Goal: Use online tool/utility: Utilize a website feature to perform a specific function

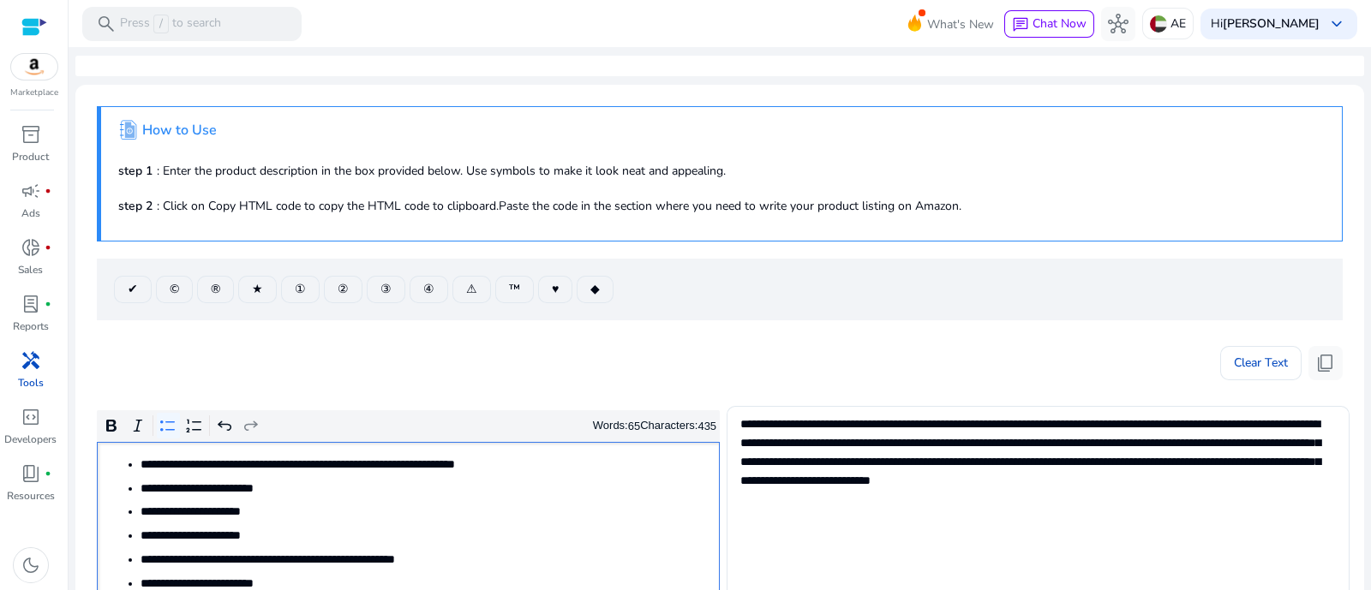
scroll to position [106, 0]
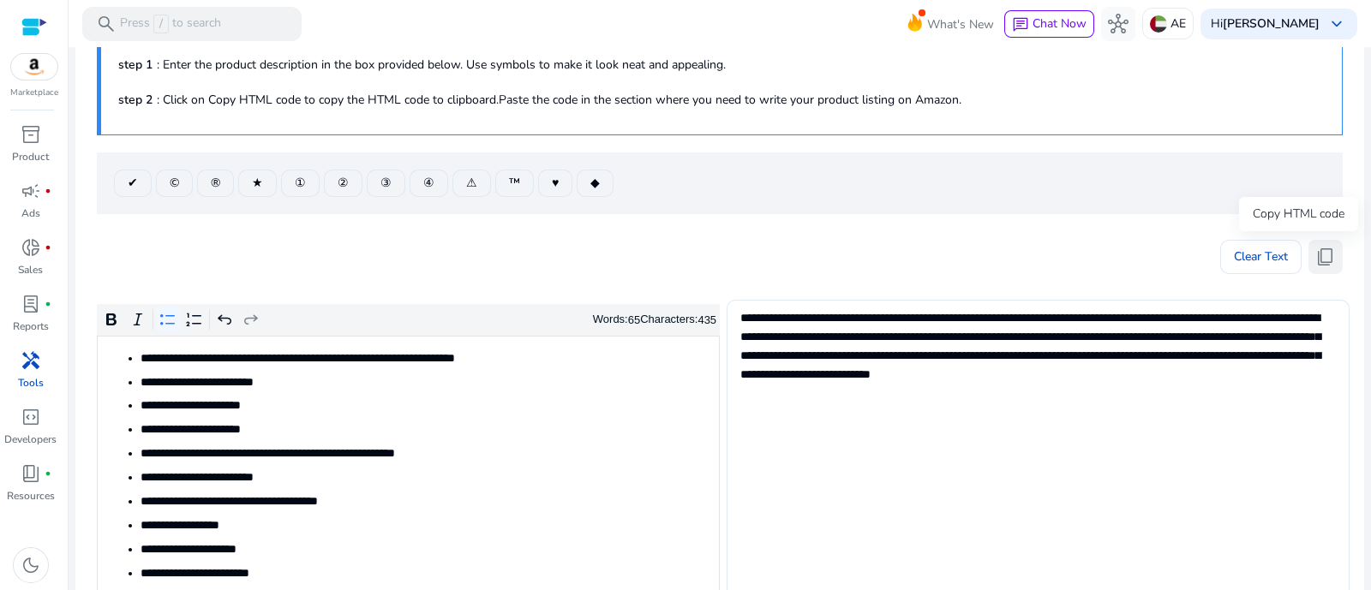
click at [1308, 260] on button "content_copy" at bounding box center [1325, 257] width 34 height 34
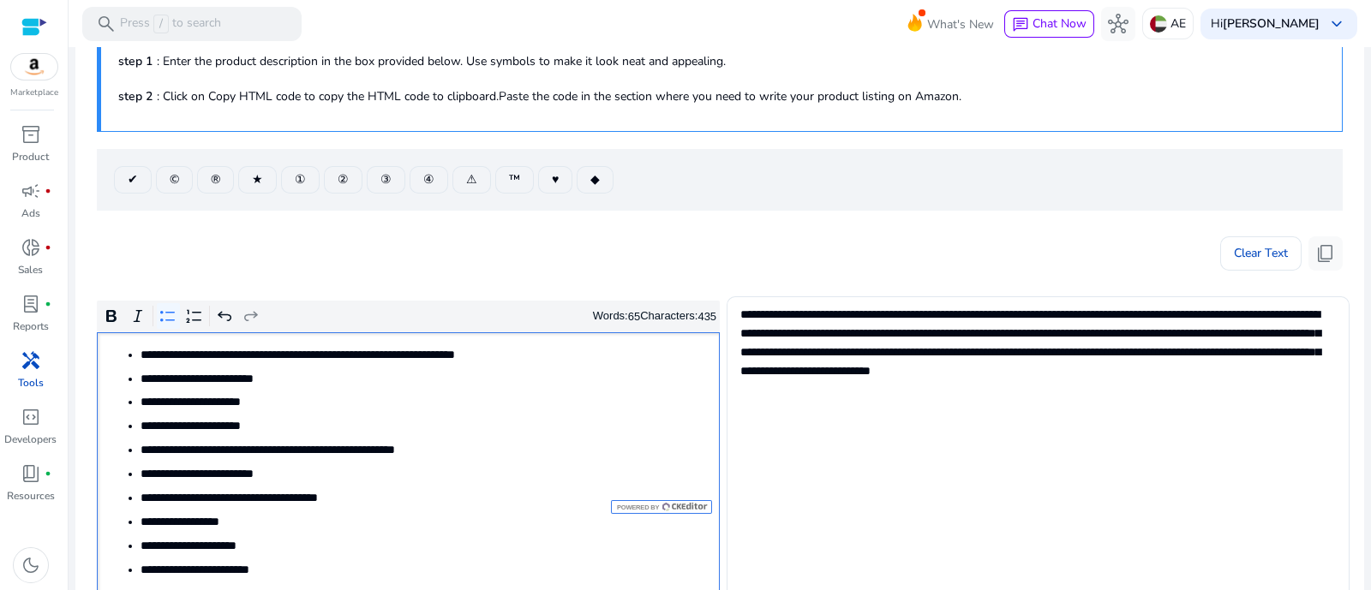
scroll to position [213, 0]
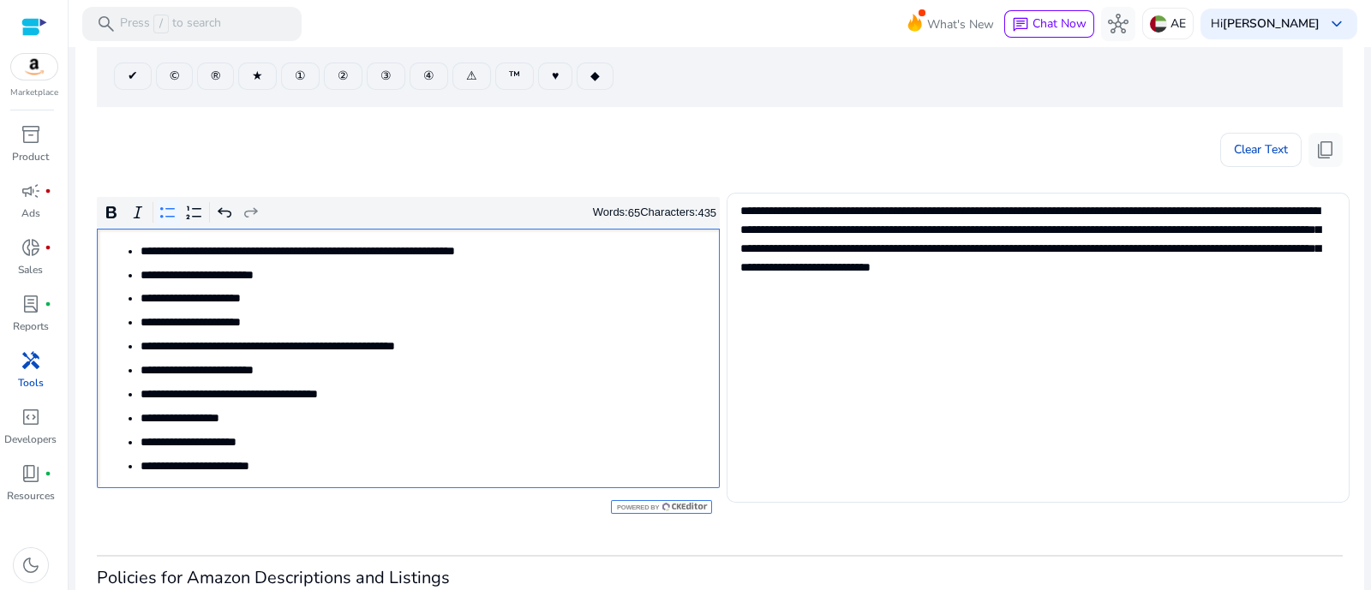
click at [535, 393] on span "**********" at bounding box center [424, 395] width 567 height 18
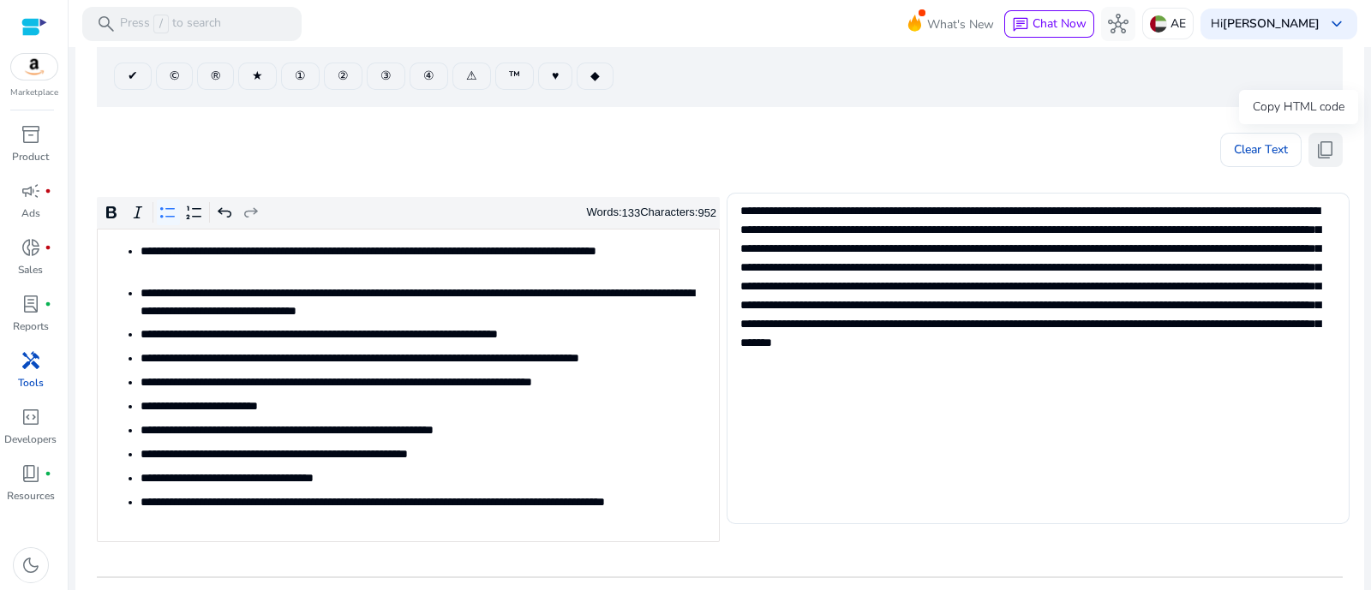
click at [1317, 156] on span "content_copy" at bounding box center [1325, 150] width 21 height 21
click at [547, 320] on ul "**********" at bounding box center [408, 385] width 605 height 287
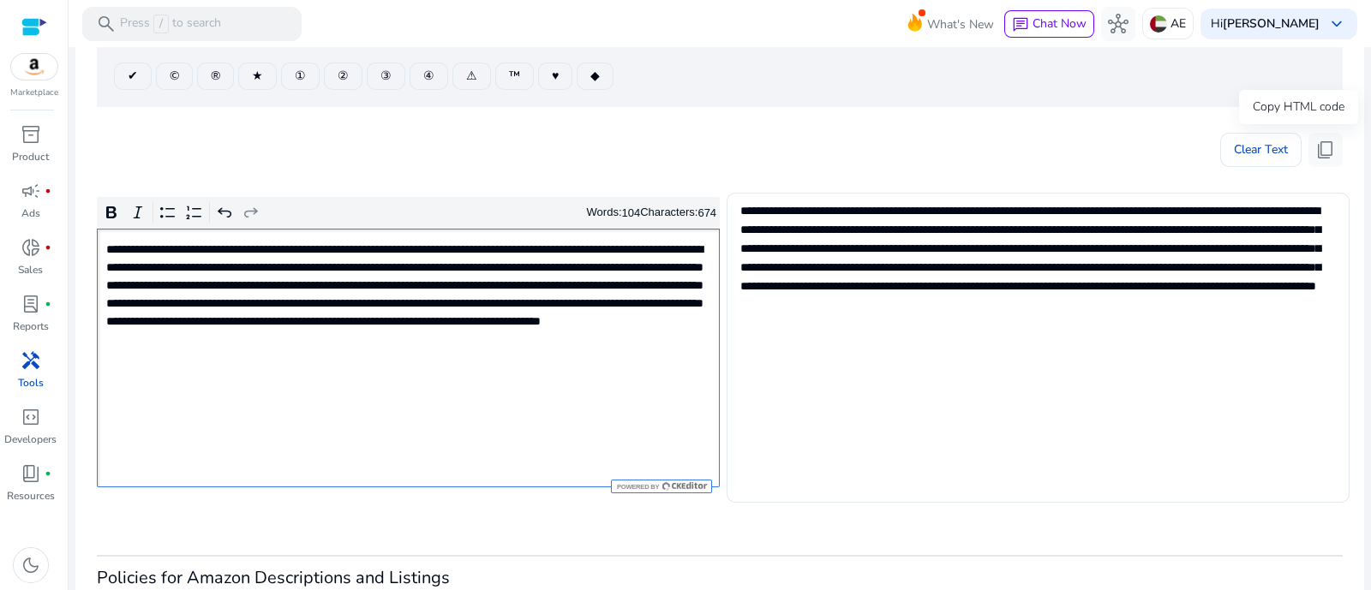
click at [1316, 151] on span "content_copy" at bounding box center [1325, 150] width 21 height 21
click at [584, 353] on p "**********" at bounding box center [406, 304] width 601 height 126
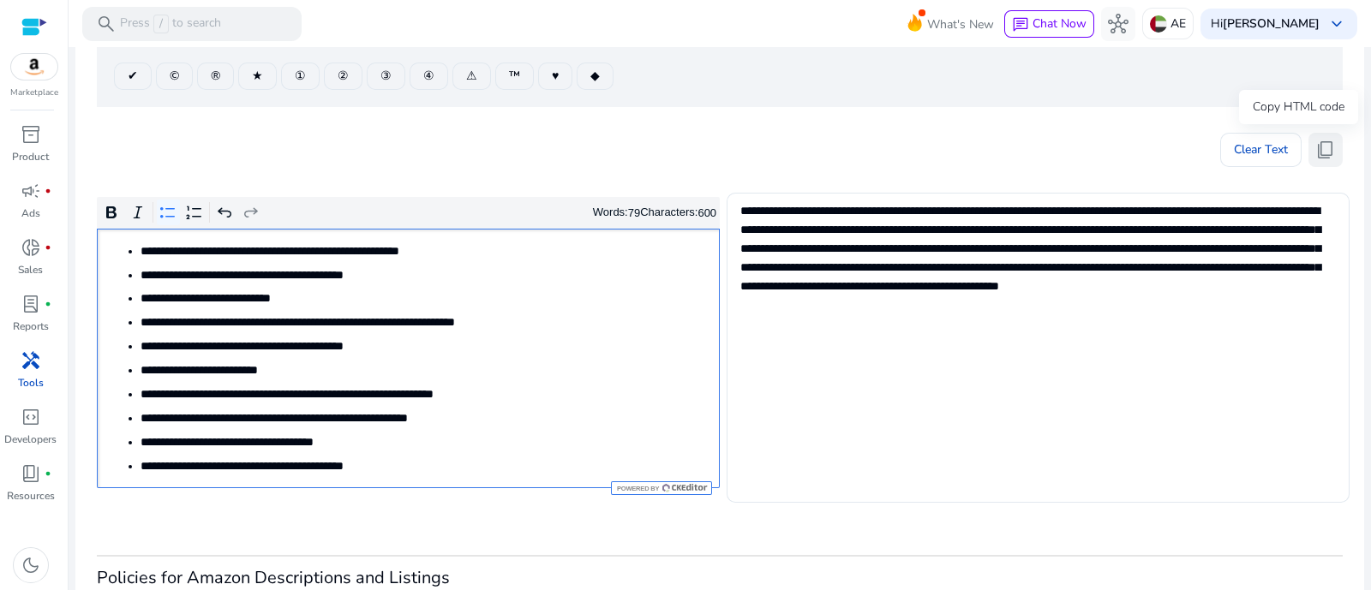
drag, startPoint x: 1315, startPoint y: 143, endPoint x: 1328, endPoint y: 152, distance: 15.9
click at [1315, 144] on span "content_copy" at bounding box center [1325, 150] width 21 height 21
click at [619, 314] on span "**********" at bounding box center [424, 323] width 567 height 18
click at [1319, 153] on span "content_copy" at bounding box center [1325, 150] width 21 height 21
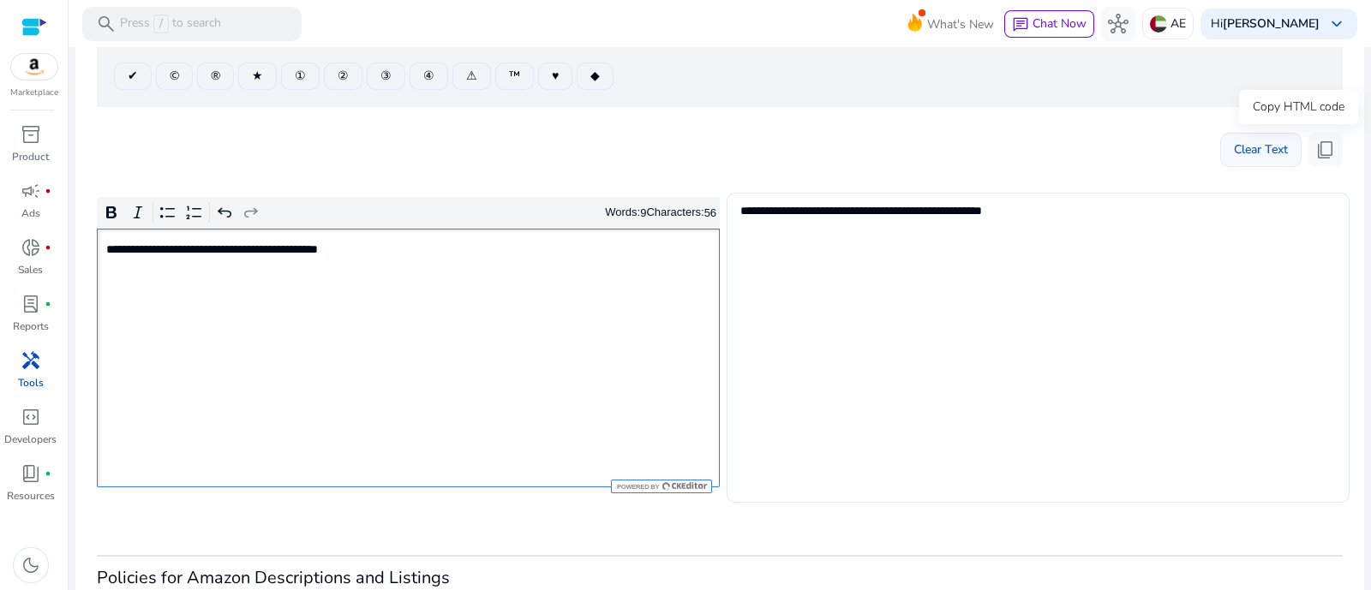
drag, startPoint x: 1323, startPoint y: 160, endPoint x: 1231, endPoint y: 160, distance: 91.7
click at [1323, 158] on span "content_copy" at bounding box center [1325, 150] width 21 height 21
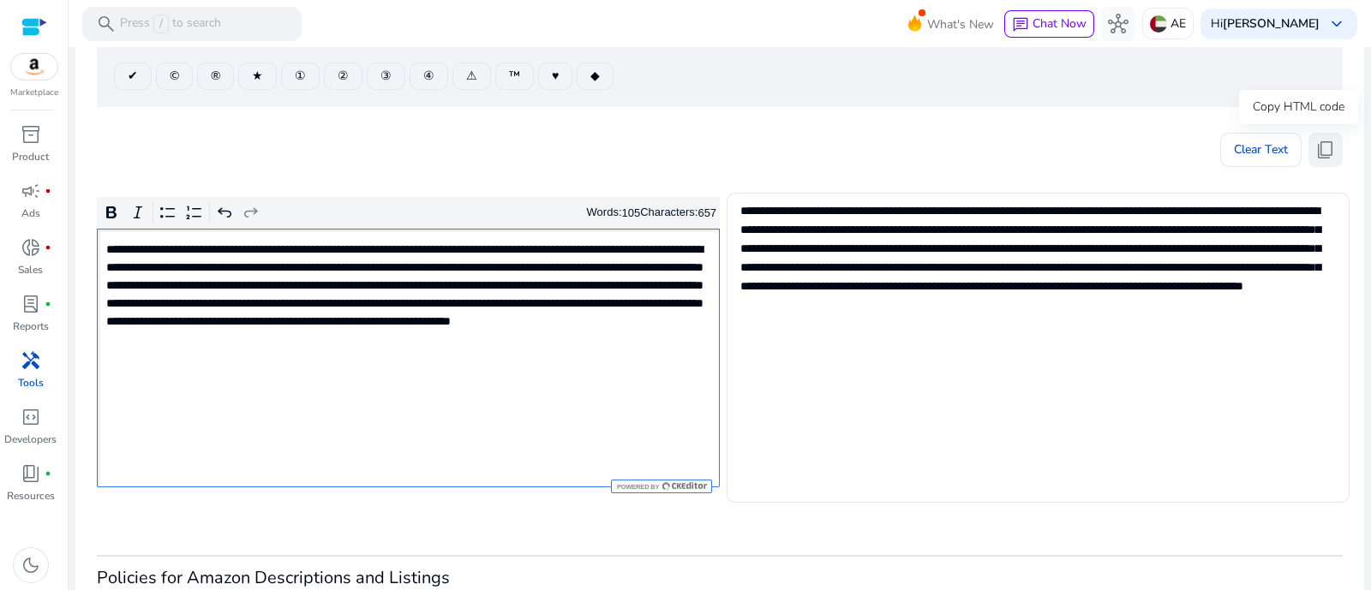
click at [1315, 156] on span "content_copy" at bounding box center [1325, 150] width 21 height 21
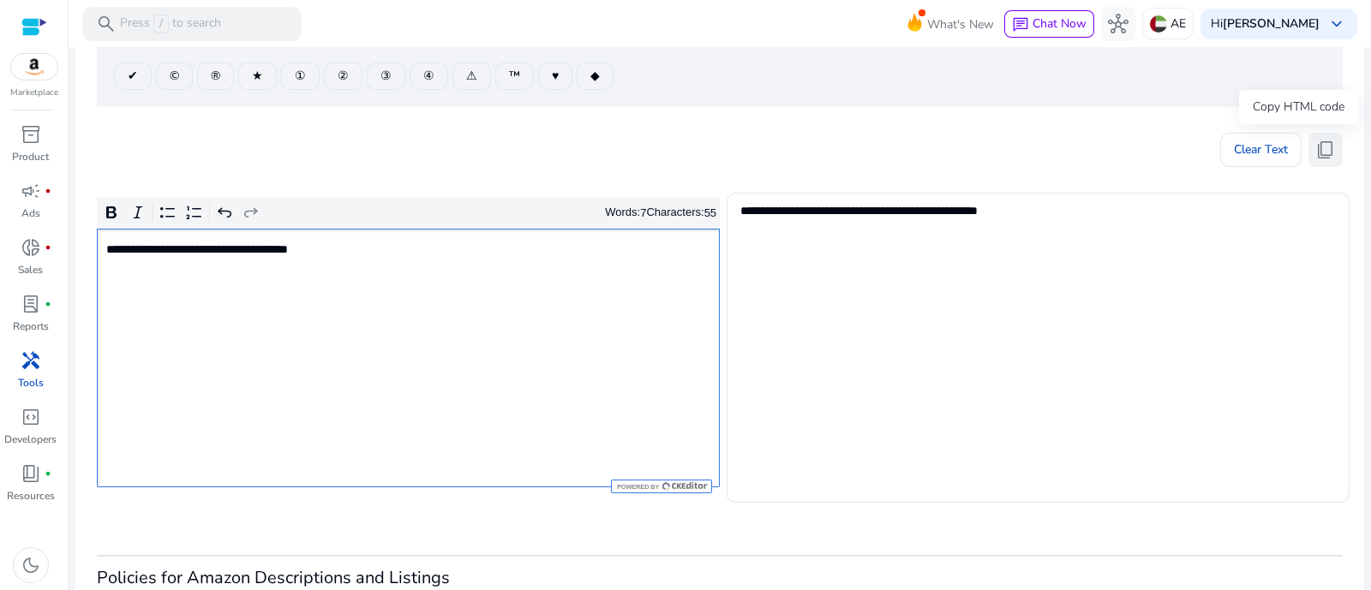
click at [1315, 143] on span "content_copy" at bounding box center [1325, 150] width 21 height 21
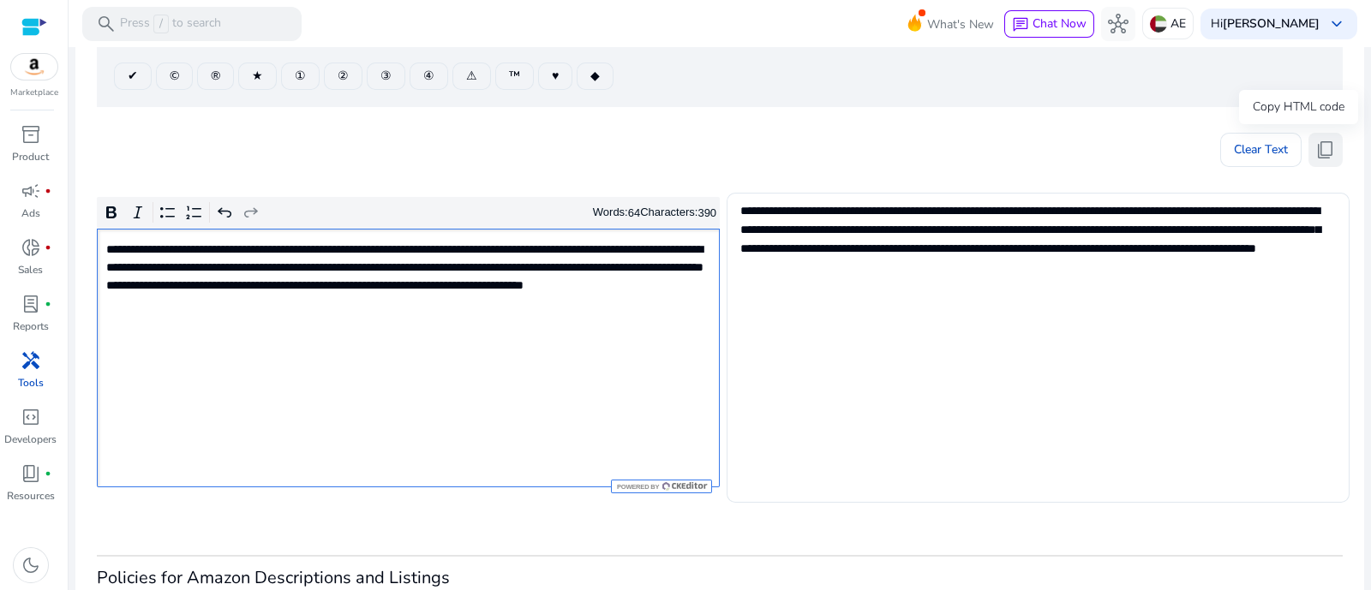
click at [1308, 152] on button "content_copy" at bounding box center [1325, 150] width 34 height 34
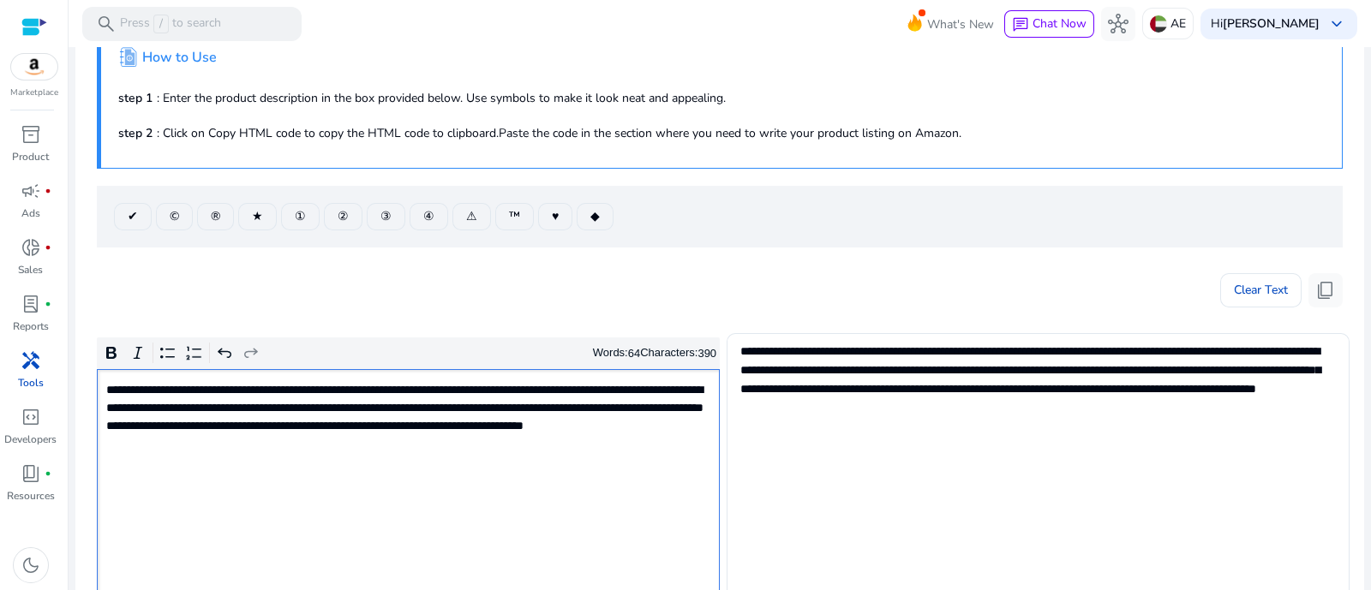
scroll to position [106, 0]
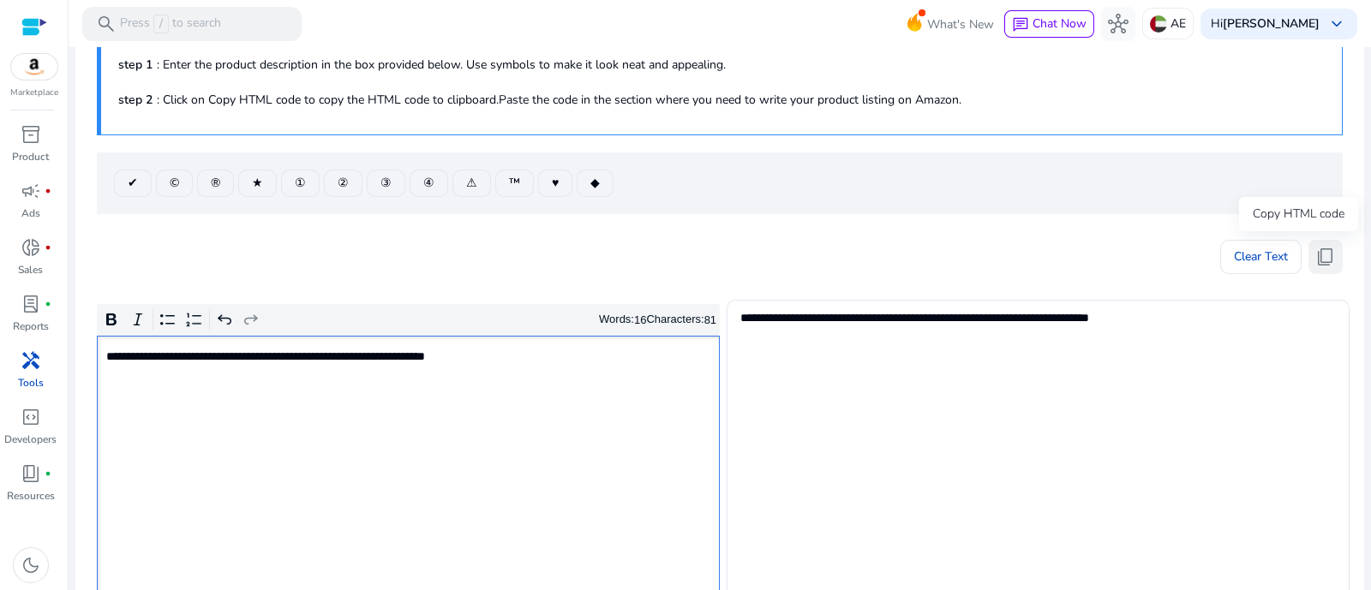
click at [1332, 256] on button "content_copy" at bounding box center [1325, 257] width 34 height 34
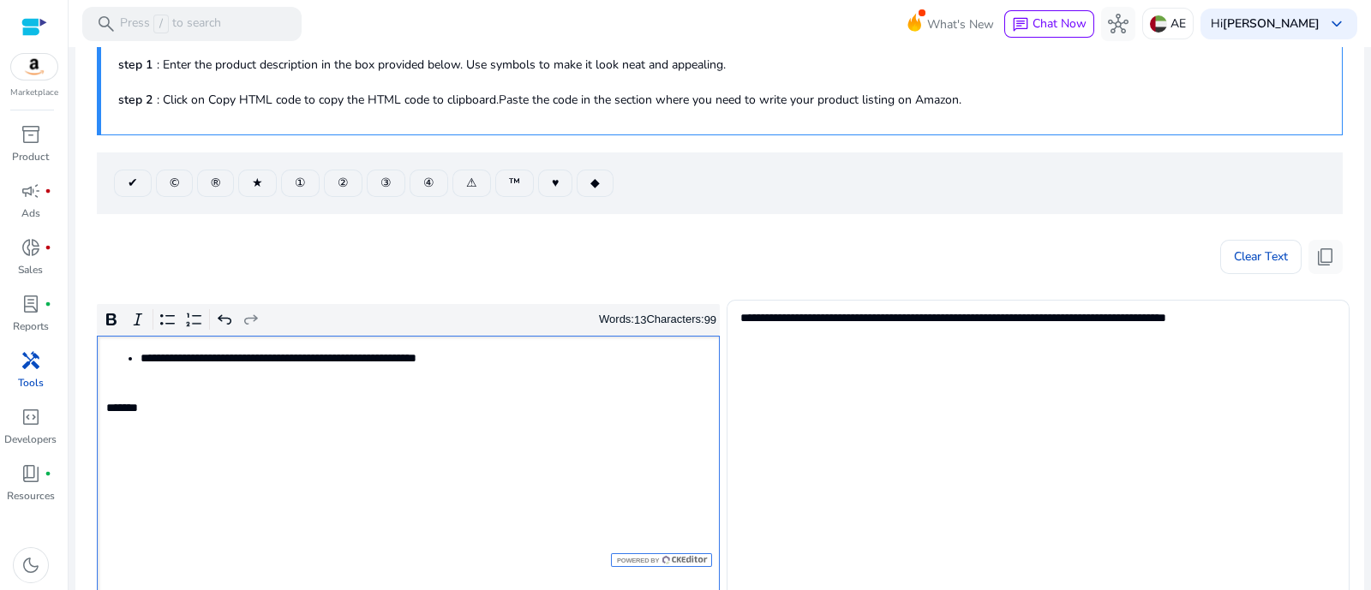
scroll to position [141, 0]
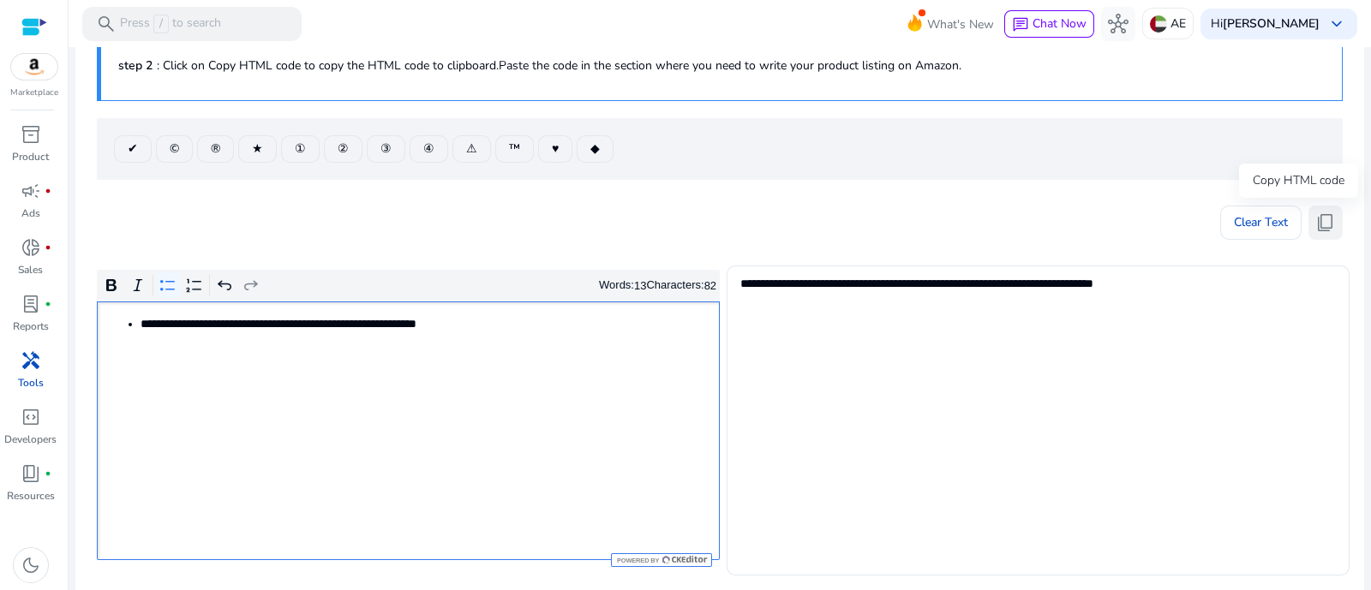
click at [1317, 212] on span "content_copy" at bounding box center [1325, 222] width 21 height 21
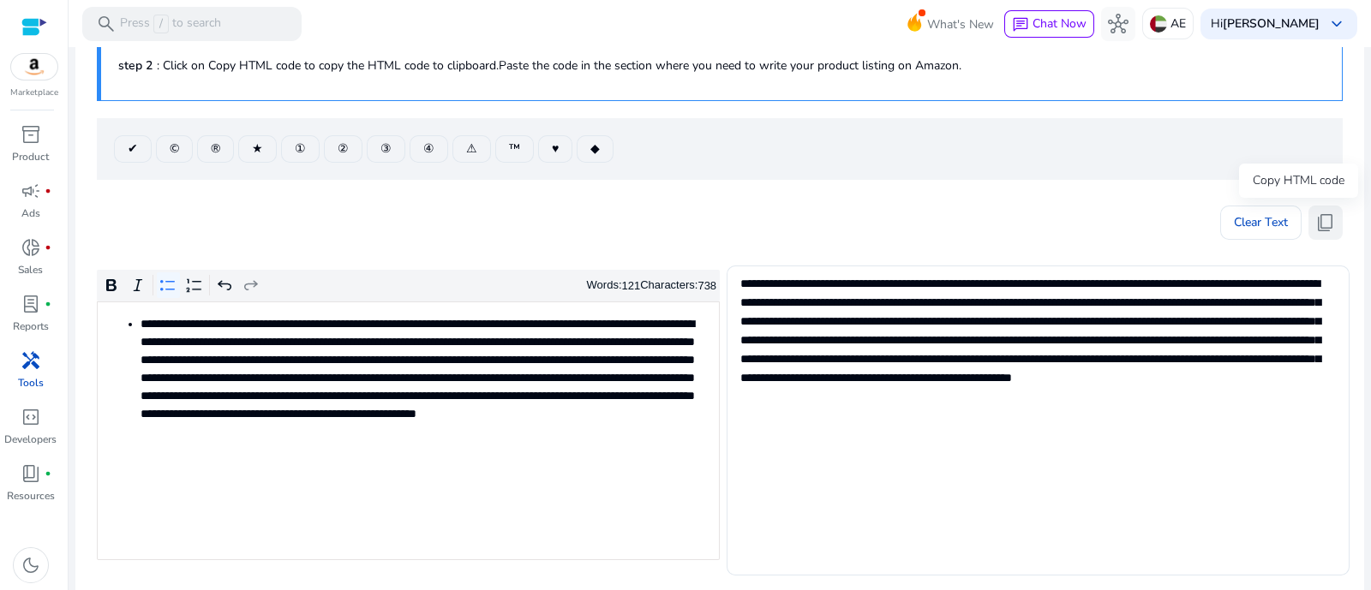
click at [1315, 221] on span "content_copy" at bounding box center [1325, 222] width 21 height 21
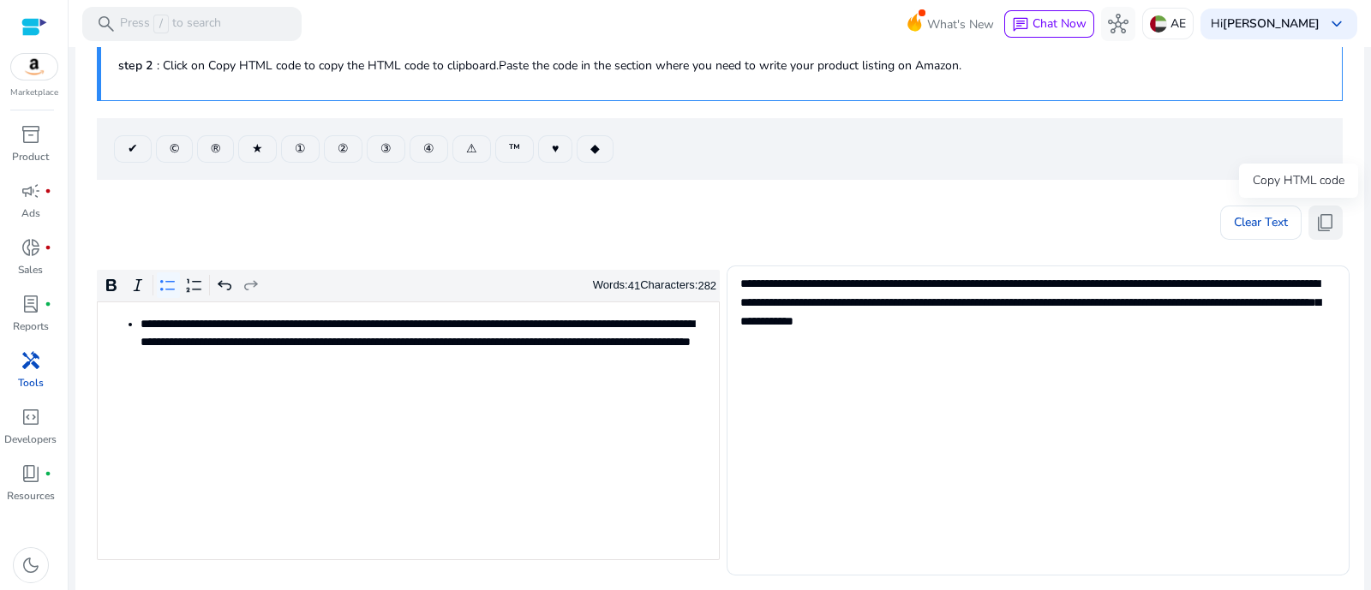
click at [1319, 224] on span "content_copy" at bounding box center [1325, 222] width 21 height 21
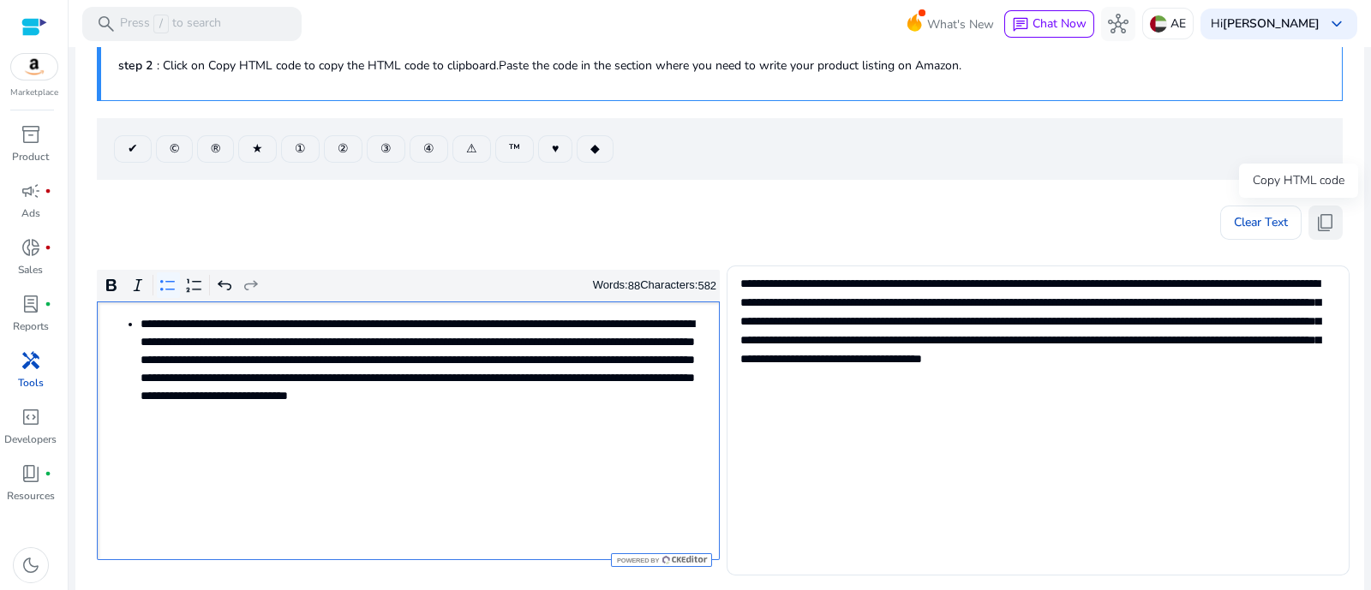
click at [1315, 220] on span "content_copy" at bounding box center [1325, 222] width 21 height 21
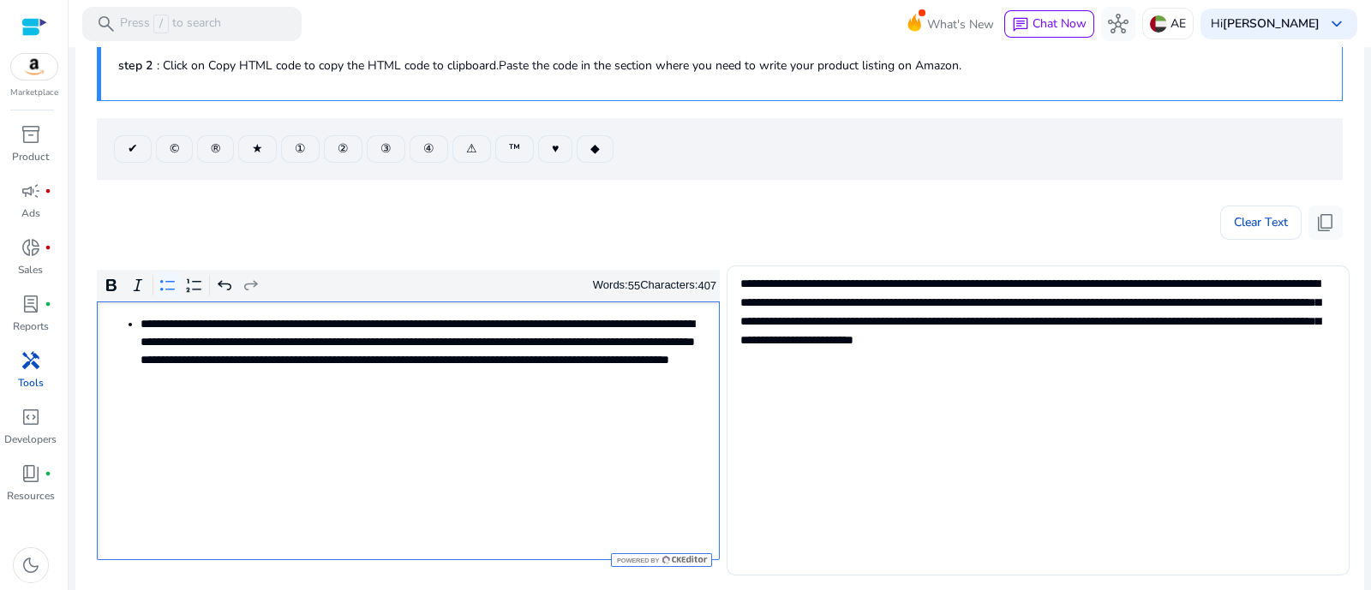
type textarea "**********"
drag, startPoint x: 1319, startPoint y: 228, endPoint x: 1223, endPoint y: 225, distance: 96.8
click at [1319, 226] on span "content_copy" at bounding box center [1325, 222] width 21 height 21
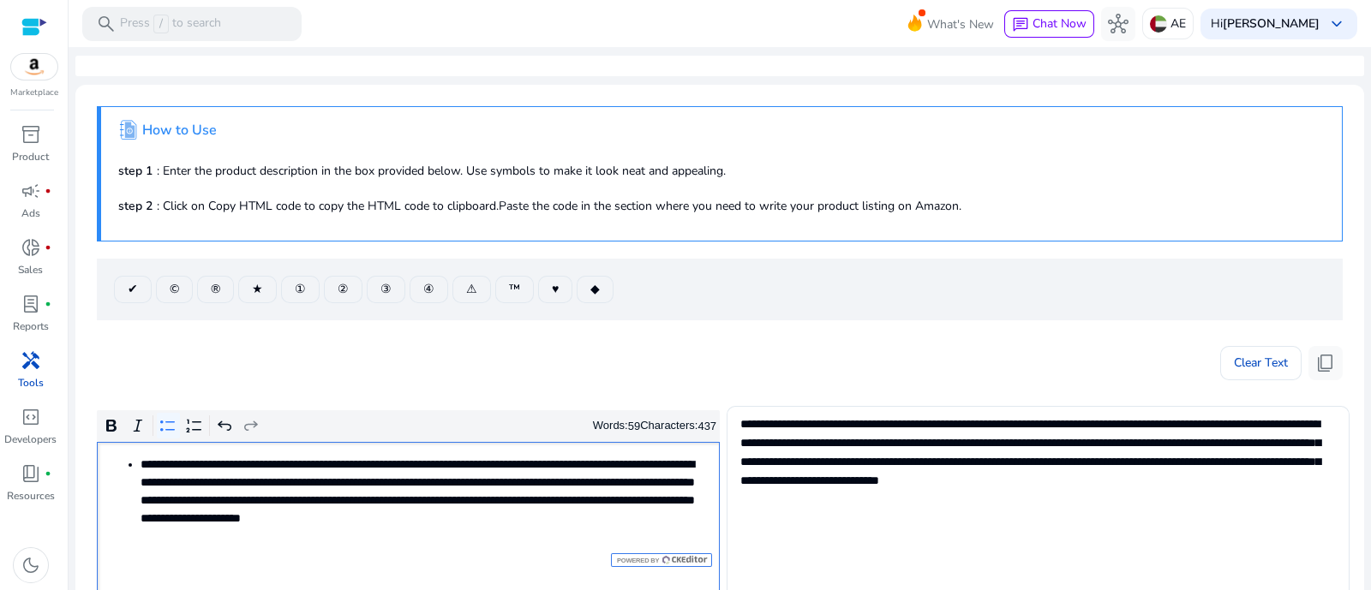
scroll to position [141, 0]
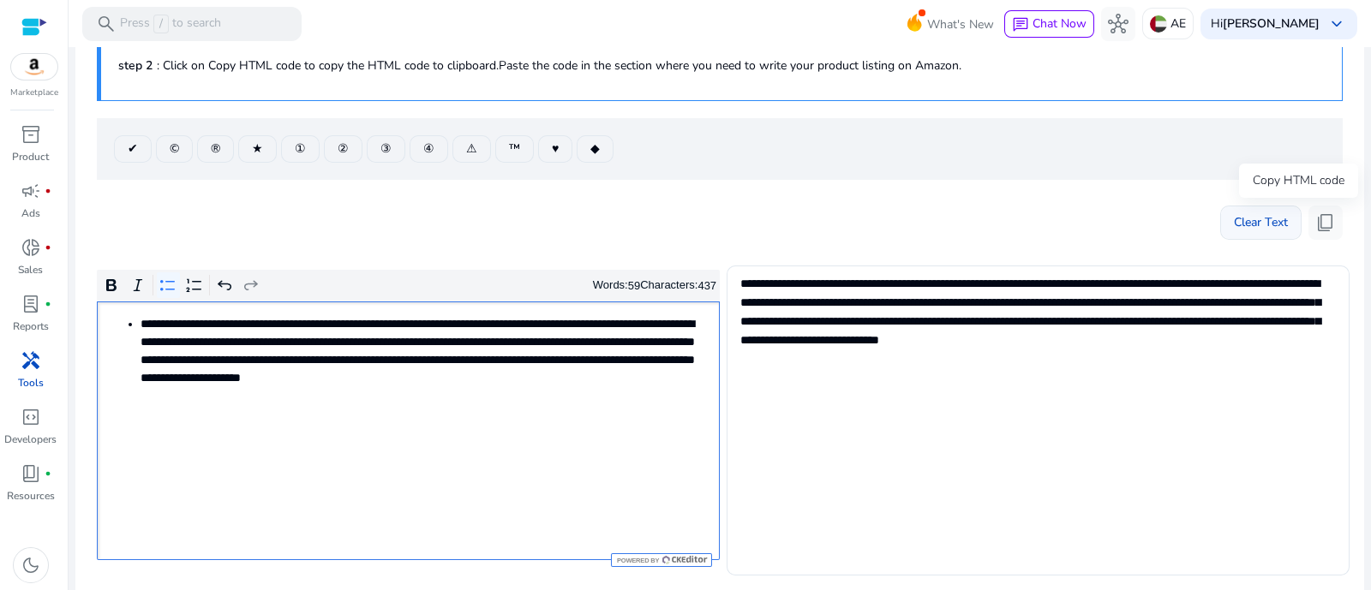
click at [1319, 216] on span "content_copy" at bounding box center [1325, 222] width 21 height 21
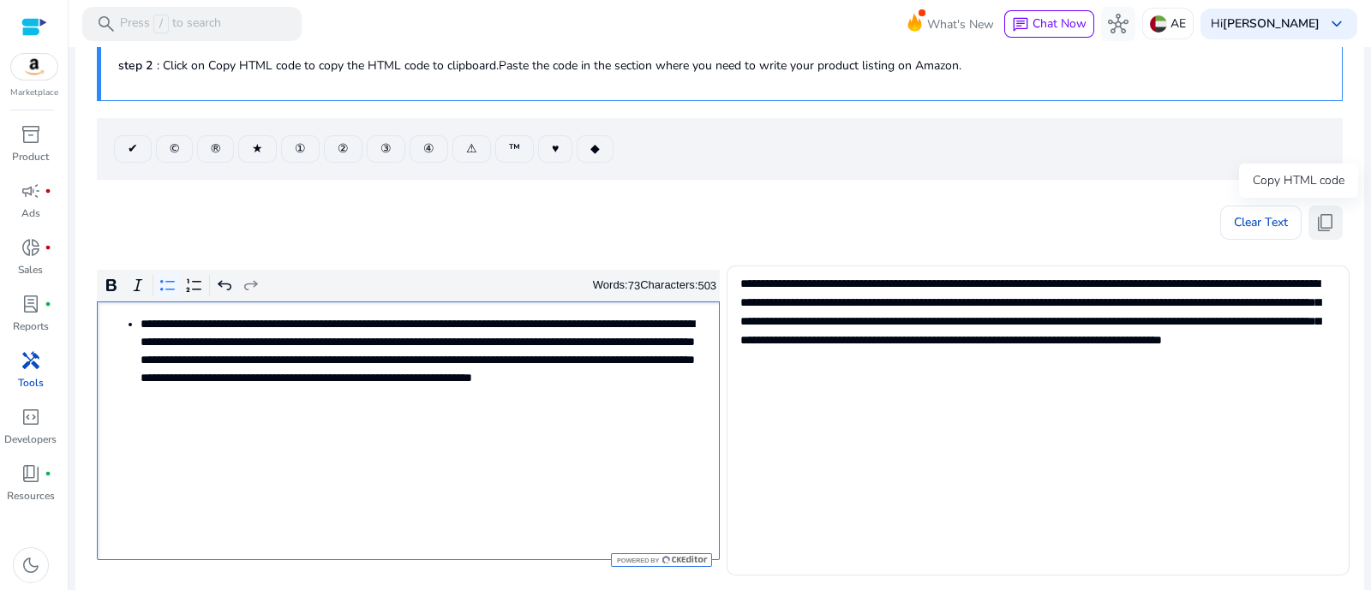
drag, startPoint x: 1323, startPoint y: 217, endPoint x: 1305, endPoint y: 225, distance: 19.9
click at [1322, 216] on span "content_copy" at bounding box center [1325, 222] width 21 height 21
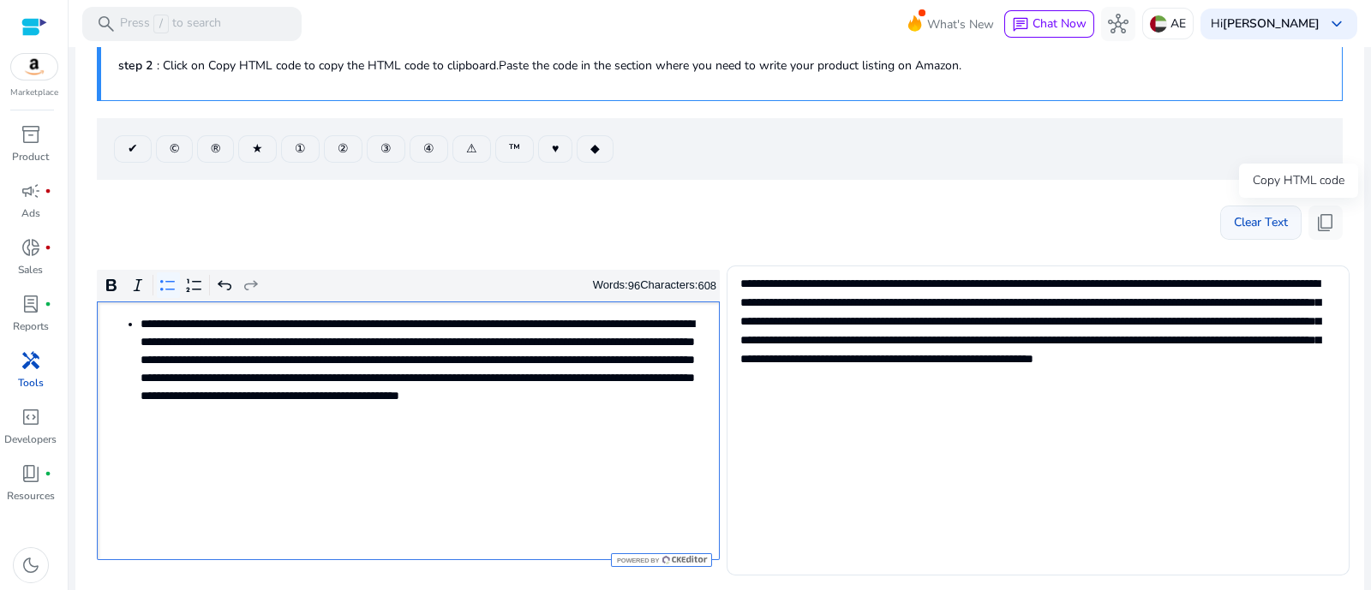
drag, startPoint x: 1321, startPoint y: 227, endPoint x: 1294, endPoint y: 225, distance: 27.5
click at [1322, 225] on span "content_copy" at bounding box center [1325, 222] width 21 height 21
click at [1318, 219] on span "content_copy" at bounding box center [1325, 222] width 21 height 21
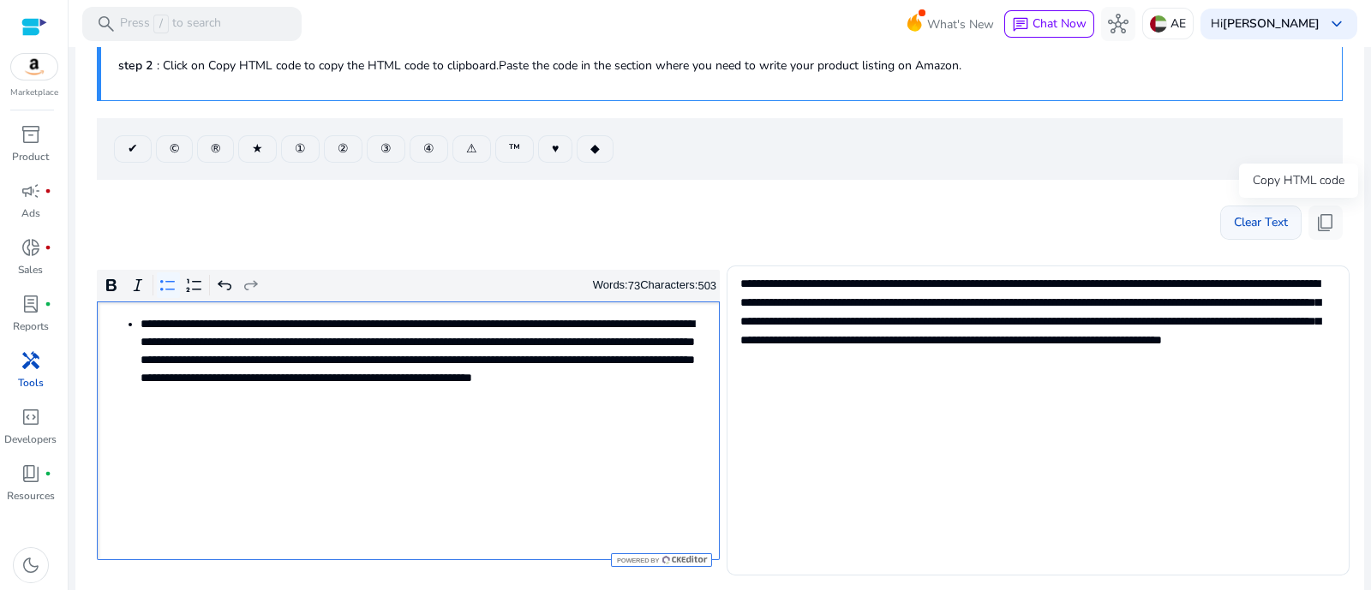
click at [1322, 228] on span "content_copy" at bounding box center [1325, 222] width 21 height 21
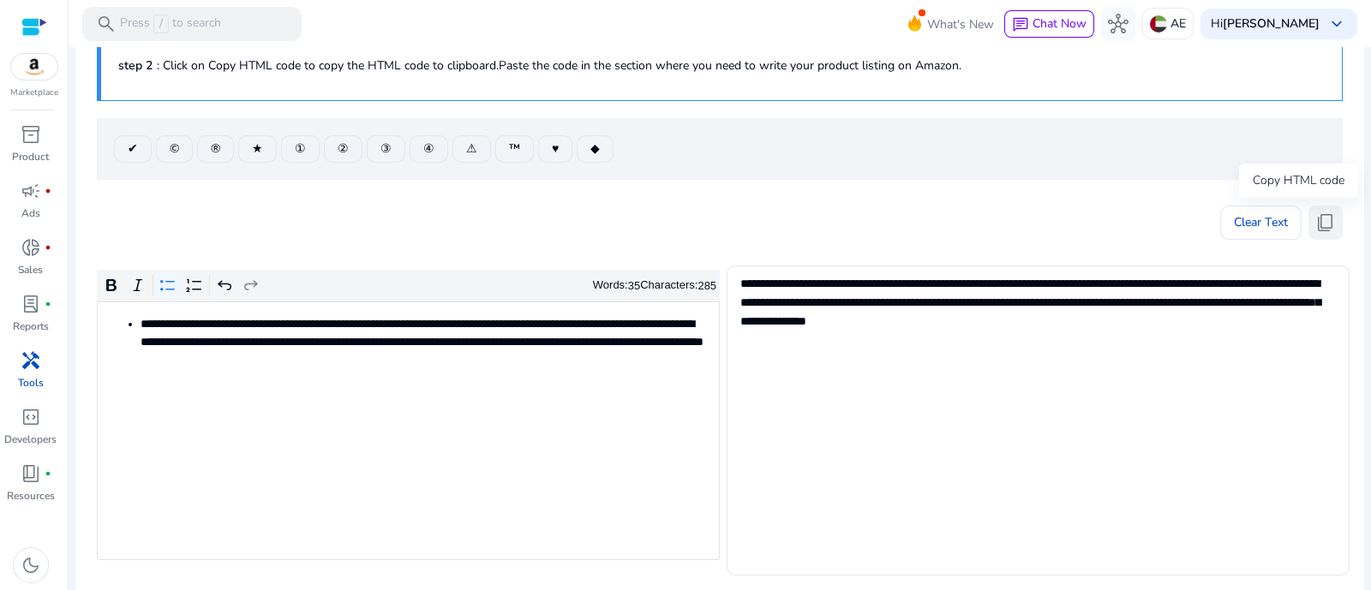
click at [1315, 231] on span "content_copy" at bounding box center [1325, 222] width 21 height 21
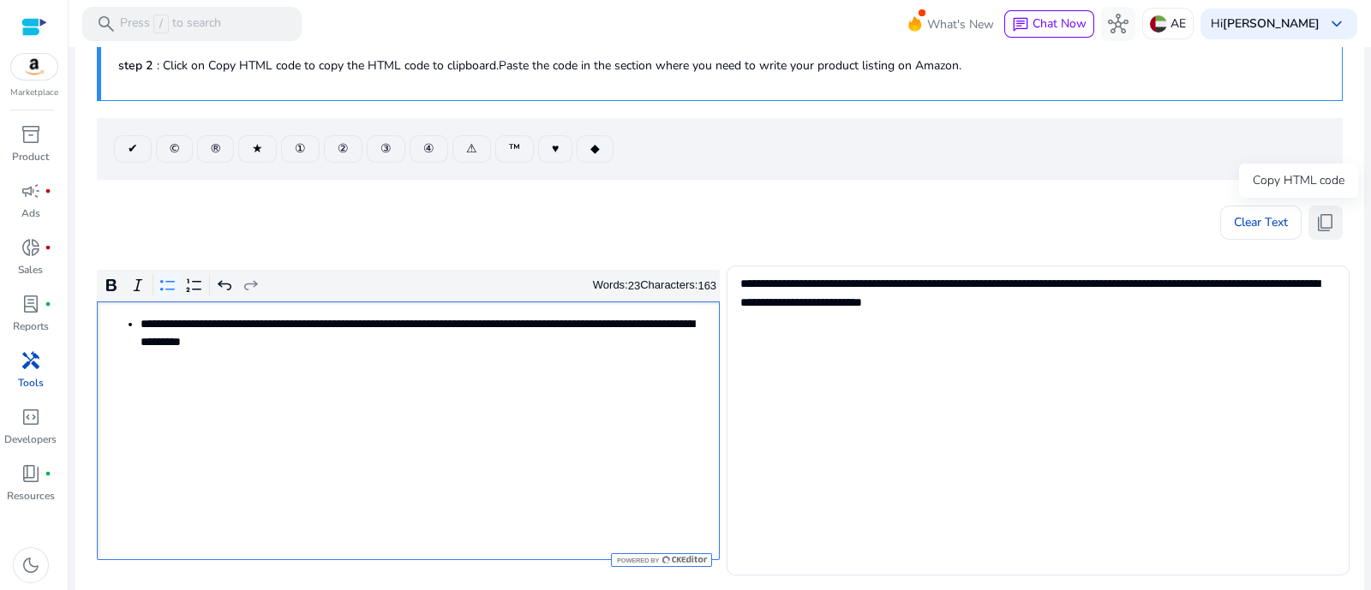
click at [1316, 232] on span "content_copy" at bounding box center [1325, 222] width 21 height 21
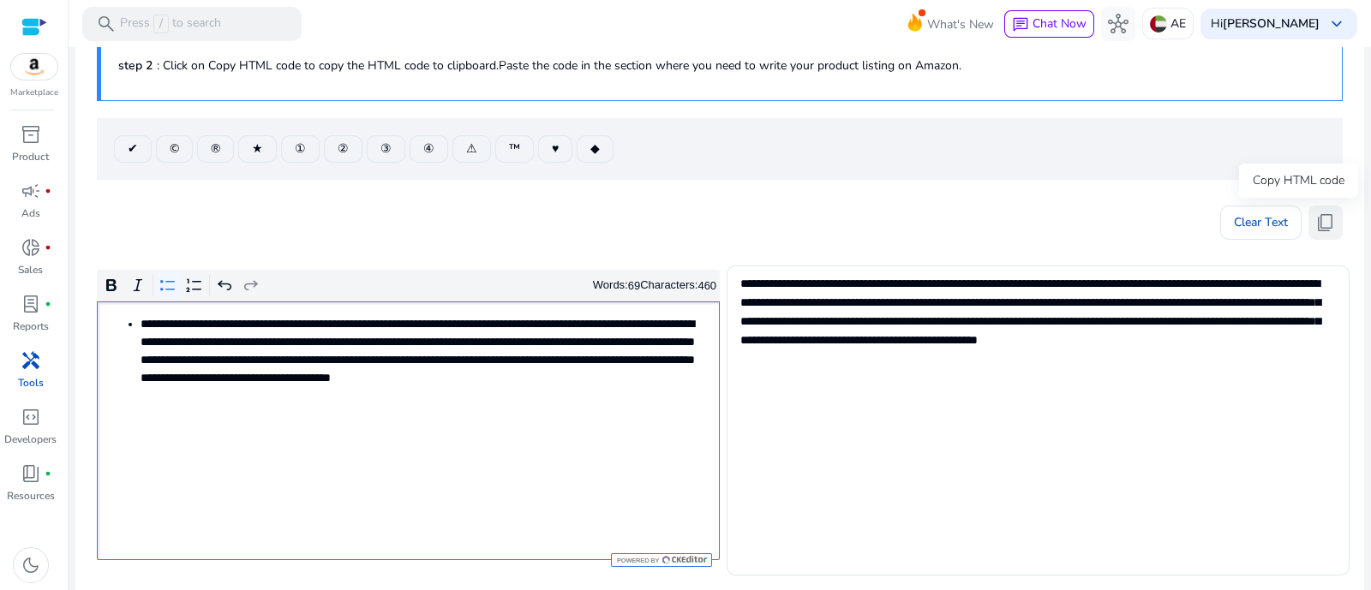
click at [1324, 230] on span "content_copy" at bounding box center [1325, 222] width 21 height 21
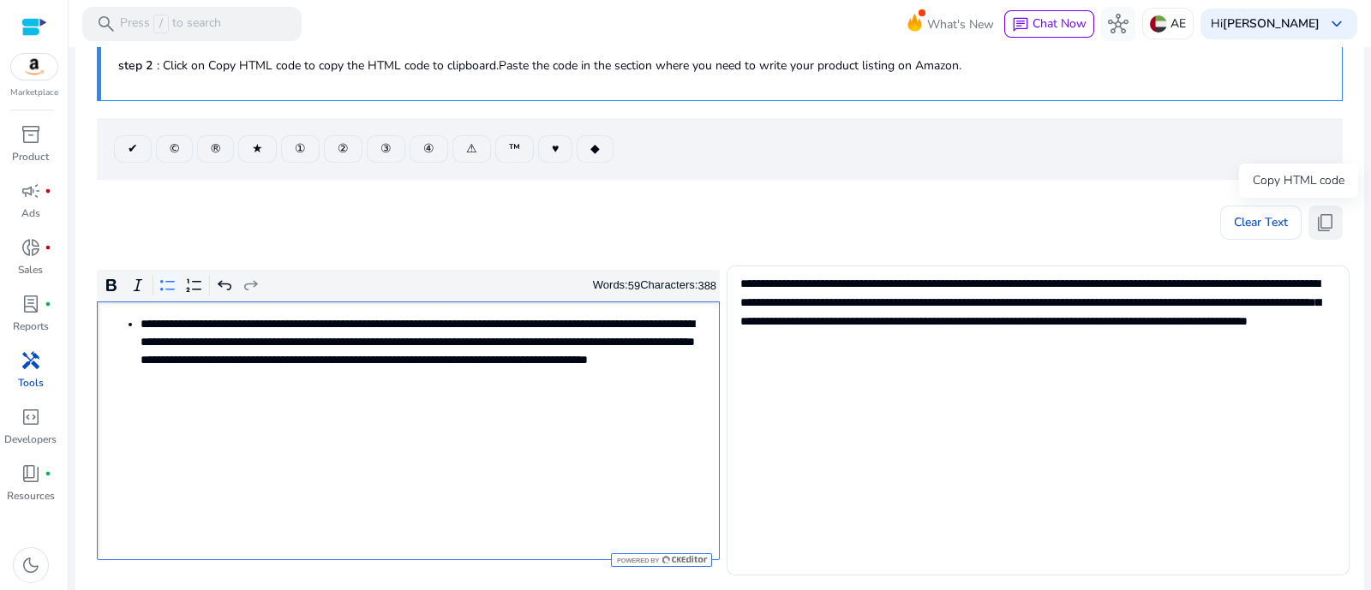
click at [1315, 225] on span "content_copy" at bounding box center [1325, 222] width 21 height 21
type textarea "**********"
click at [1315, 221] on span "content_copy" at bounding box center [1325, 222] width 21 height 21
